Goal: Task Accomplishment & Management: Manage account settings

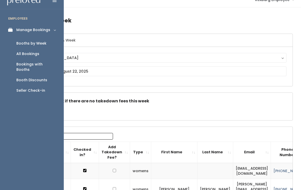
click at [26, 75] on link "Booth Discounts" at bounding box center [32, 80] width 64 height 10
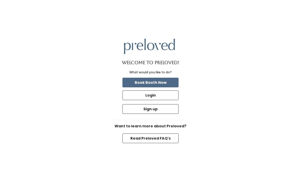
click at [164, 98] on button "Login" at bounding box center [150, 95] width 56 height 10
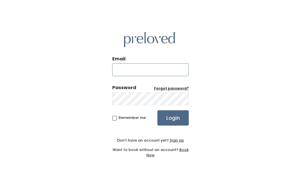
type input "rexburg.store@preloved.love"
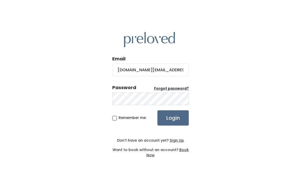
click at [173, 122] on input "Login" at bounding box center [172, 117] width 31 height 15
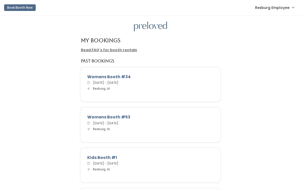
click at [276, 4] on link "Rexburg Employee" at bounding box center [274, 7] width 49 height 11
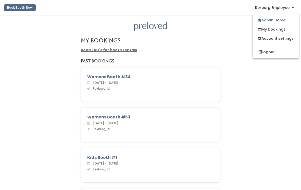
click at [279, 21] on link "Admin Home" at bounding box center [276, 20] width 46 height 9
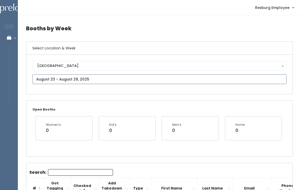
click at [136, 74] on input "text" at bounding box center [159, 79] width 254 height 10
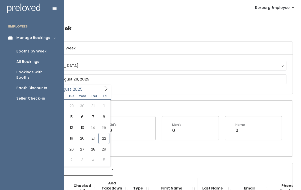
click at [32, 85] on div "Booth Discounts" at bounding box center [31, 87] width 31 height 5
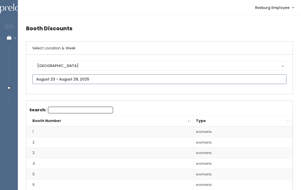
click at [80, 79] on input "text" at bounding box center [159, 79] width 254 height 10
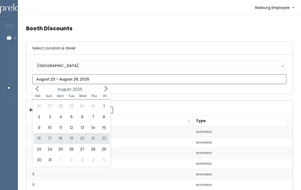
type input "[DATE] to [DATE]"
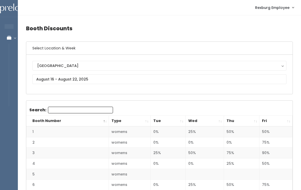
click at [284, 120] on th "Fri" at bounding box center [275, 121] width 33 height 11
click at [286, 119] on th "Fri" at bounding box center [275, 121] width 33 height 11
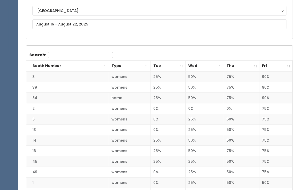
scroll to position [55, 0]
